Goal: Task Accomplishment & Management: Complete application form

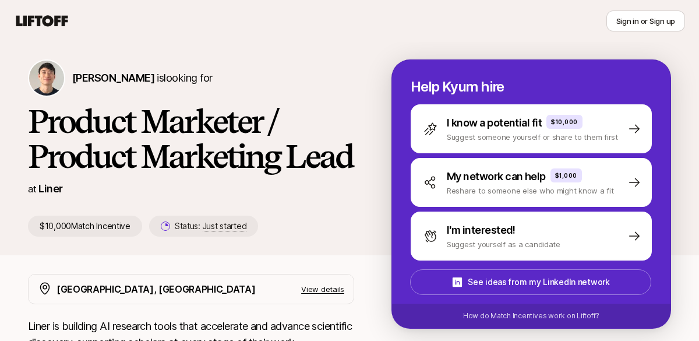
scroll to position [40, 0]
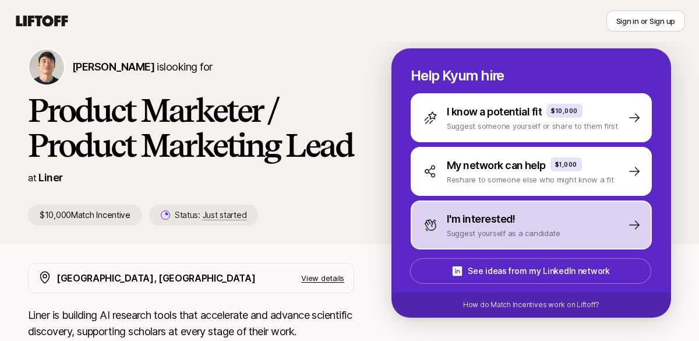
click at [498, 226] on p "I'm interested!" at bounding box center [480, 219] width 69 height 16
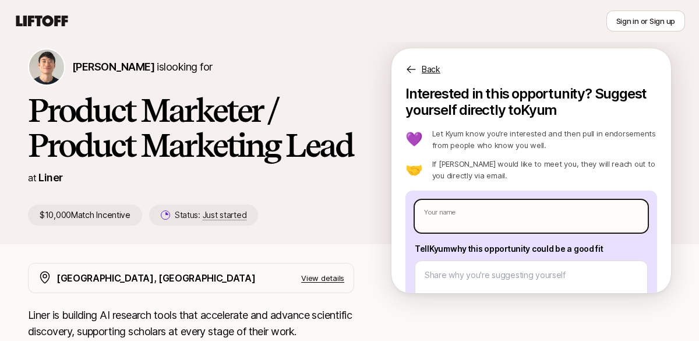
click at [491, 221] on input "text" at bounding box center [530, 216] width 233 height 33
type textarea "x"
type input "A"
type textarea "x"
type input "Al"
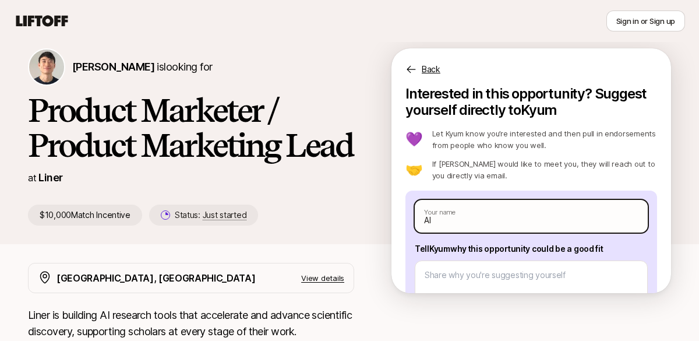
type textarea "x"
type input "Ale"
type textarea "x"
type input "[PERSON_NAME]"
type textarea "x"
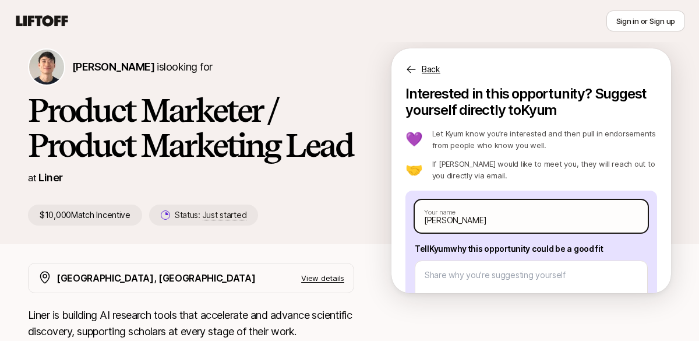
type input "[PERSON_NAME]"
type textarea "x"
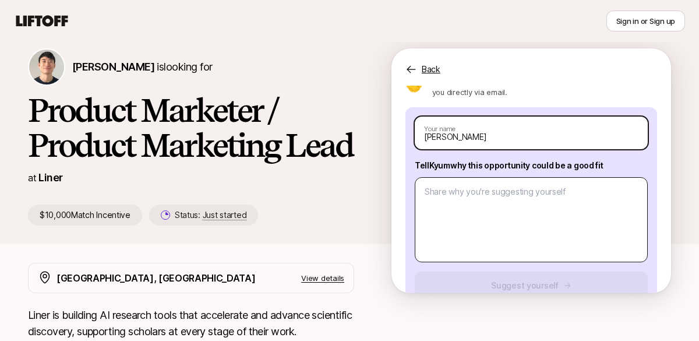
scroll to position [113, 0]
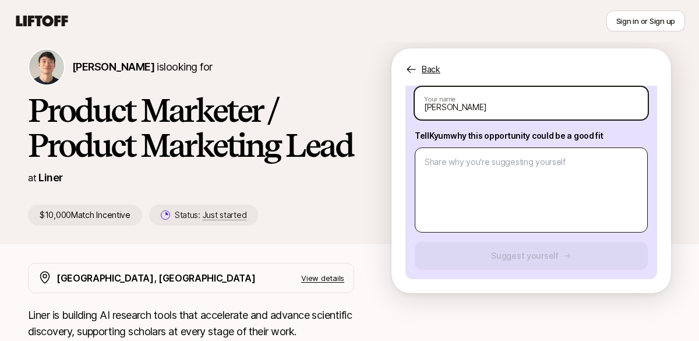
type input "[PERSON_NAME]"
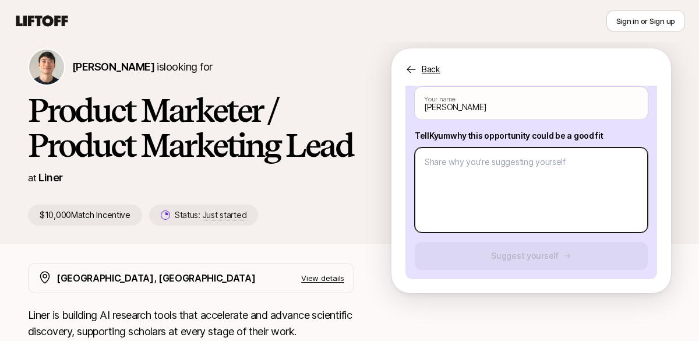
click at [491, 163] on textarea at bounding box center [530, 189] width 233 height 85
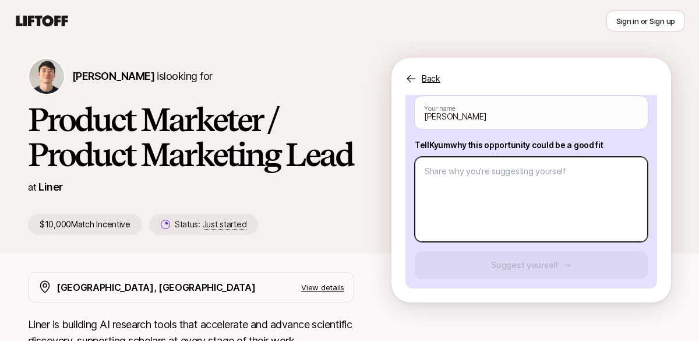
scroll to position [0, 0]
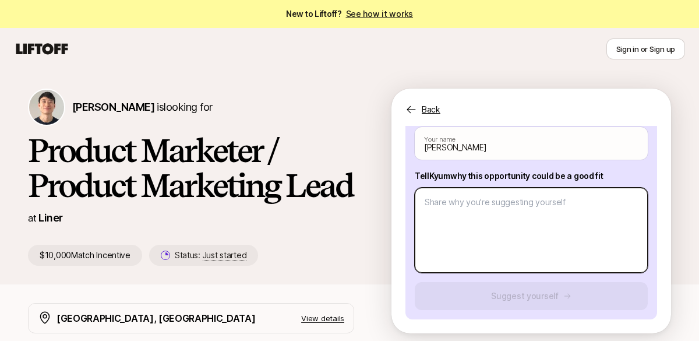
click at [457, 217] on textarea at bounding box center [530, 229] width 233 height 85
paste textarea "Lore 94+ ipsum do sitamet consectet adi ELI seddoeiusm tempor IN, utla, EtdO, m…"
type textarea "x"
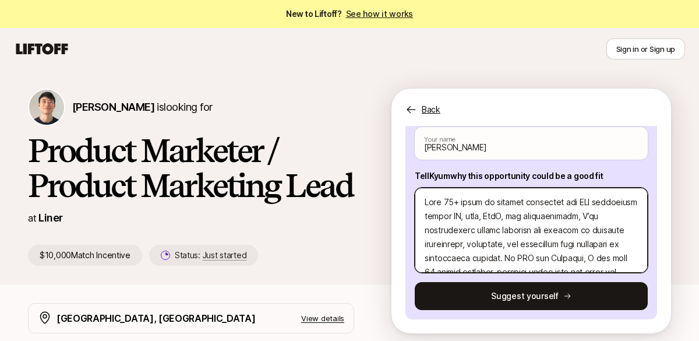
scroll to position [307, 0]
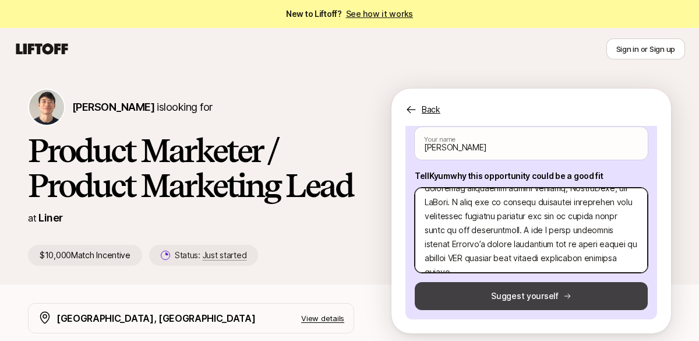
type textarea "Lore 94+ ipsum do sitamet consectet adi ELI seddoeiusm tempor IN, utla, EtdO, m…"
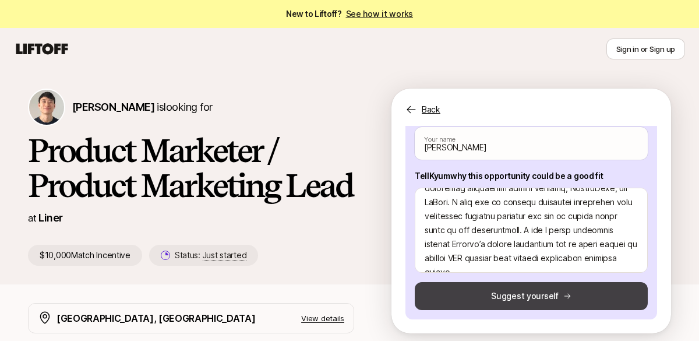
click at [527, 302] on button "Suggest yourself" at bounding box center [530, 296] width 233 height 28
type textarea "x"
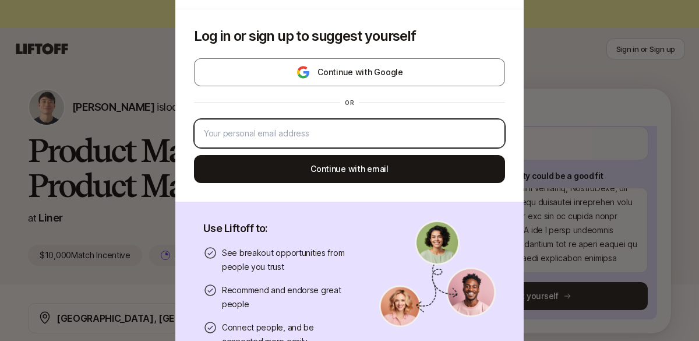
click at [313, 126] on input "email" at bounding box center [349, 133] width 291 height 14
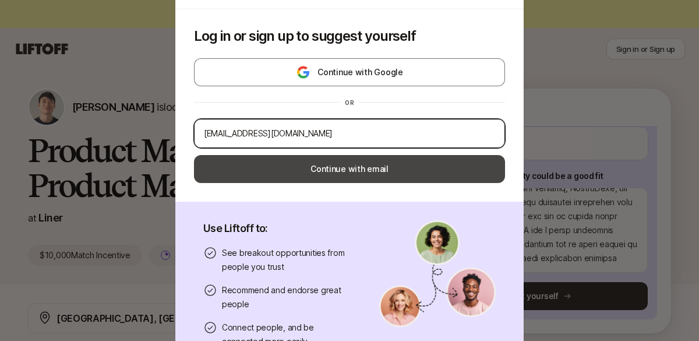
type input "[EMAIL_ADDRESS][DOMAIN_NAME]"
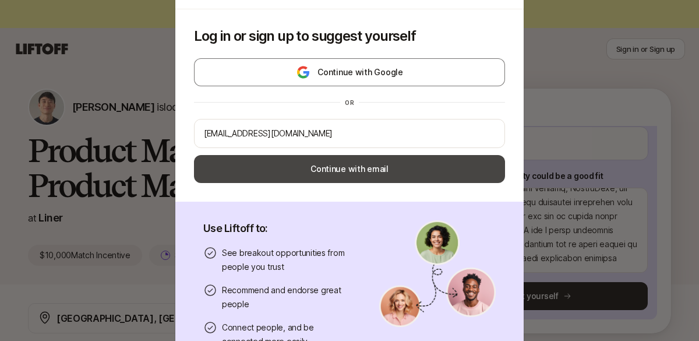
click at [345, 165] on button "Continue with email" at bounding box center [349, 169] width 311 height 28
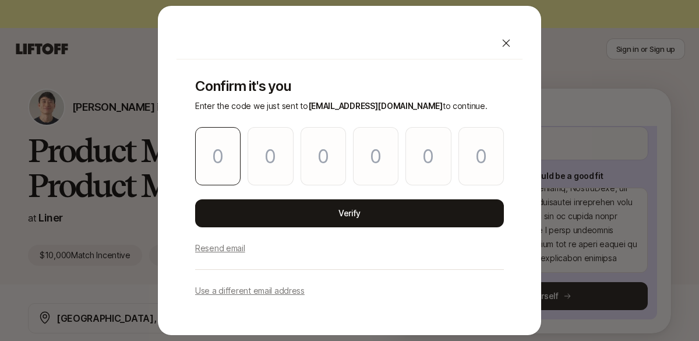
click at [231, 147] on input "Please enter OTP character 1" at bounding box center [217, 156] width 45 height 58
type input "4"
type input "3"
type input "5"
type input "7"
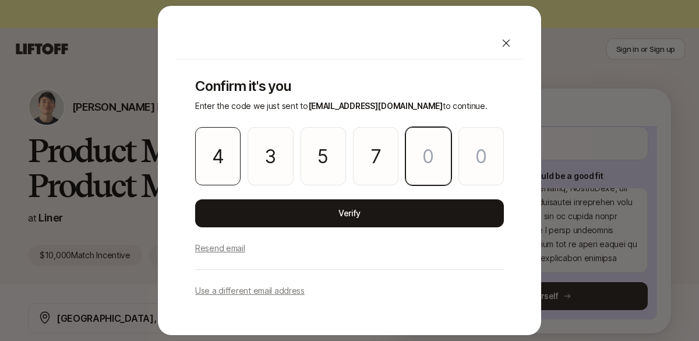
type input "6"
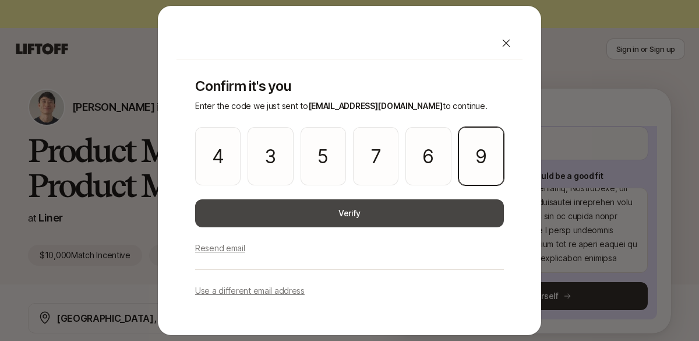
type input "9"
click at [279, 215] on button "Verify" at bounding box center [349, 213] width 309 height 28
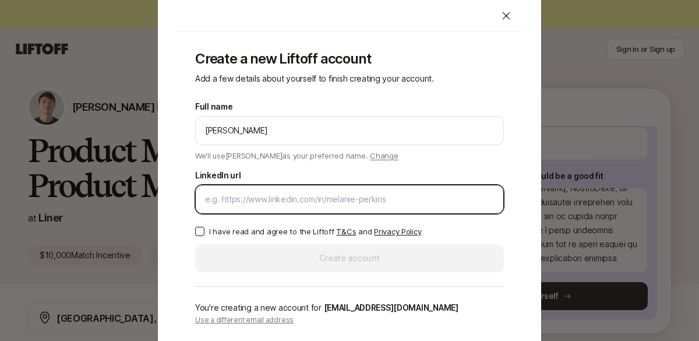
click at [289, 193] on input "LinkedIn url" at bounding box center [349, 199] width 289 height 14
paste input "[URL][DOMAIN_NAME]"
type input "[URL][DOMAIN_NAME]"
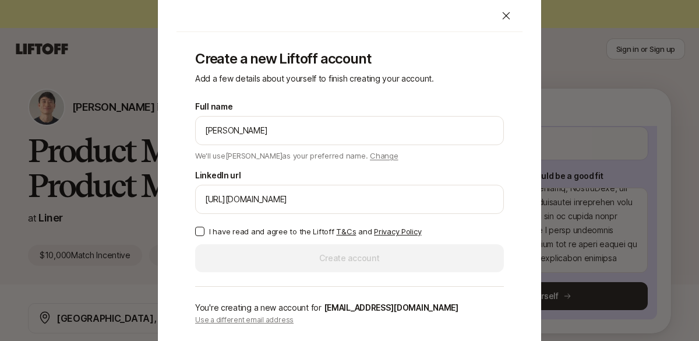
click at [201, 230] on button "I have read and agree to the Liftoff T&Cs and Privacy Policy" at bounding box center [199, 230] width 9 height 9
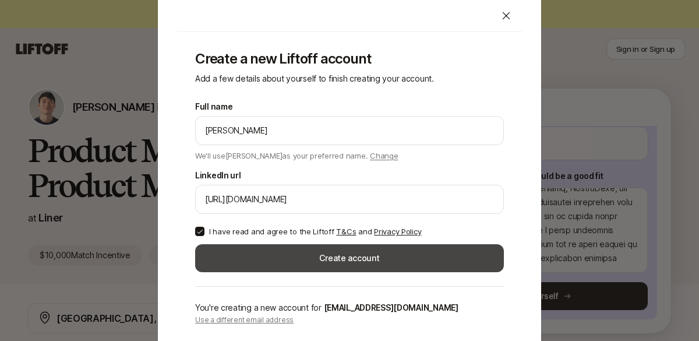
click at [327, 262] on button "Create account" at bounding box center [349, 258] width 309 height 28
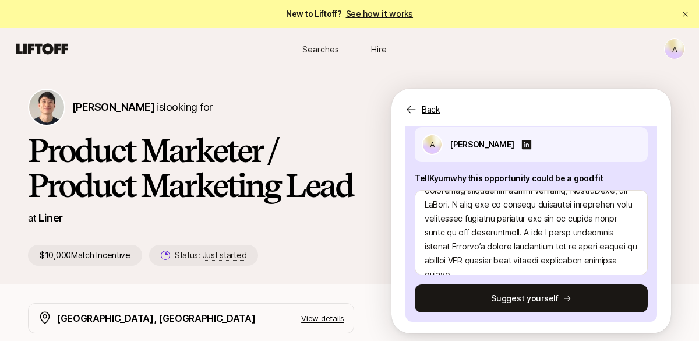
scroll to position [115, 0]
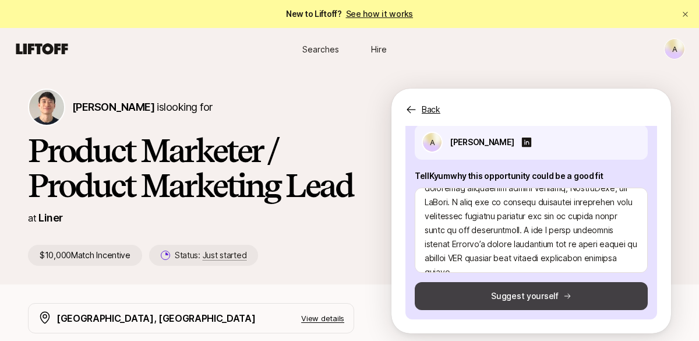
click at [496, 299] on button "Suggest yourself" at bounding box center [530, 296] width 233 height 28
type textarea "x"
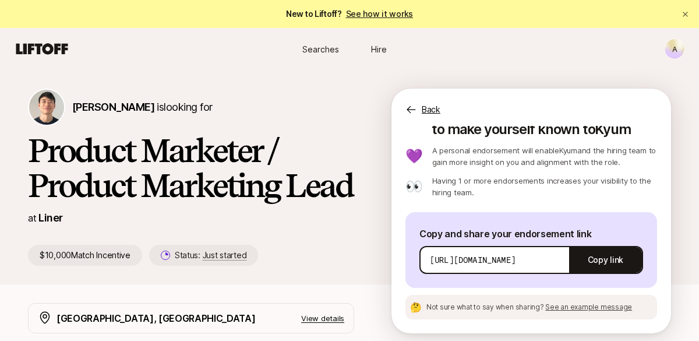
scroll to position [61, 0]
click at [609, 263] on button "Copy link" at bounding box center [605, 259] width 73 height 33
